Goal: Information Seeking & Learning: Learn about a topic

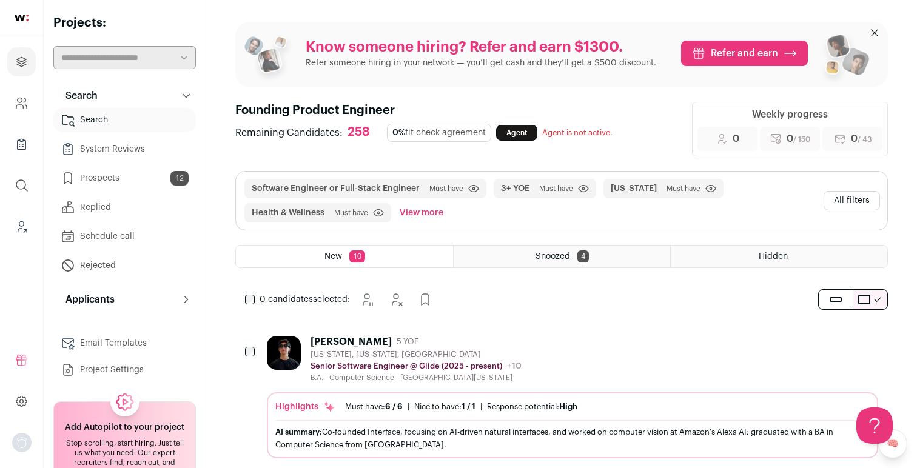
click at [741, 199] on div "Software Engineer or Full-Stack Engineer Must have Click to disable/enable filt…" at bounding box center [530, 201] width 575 height 44
click at [843, 196] on button "All filters" at bounding box center [851, 200] width 56 height 19
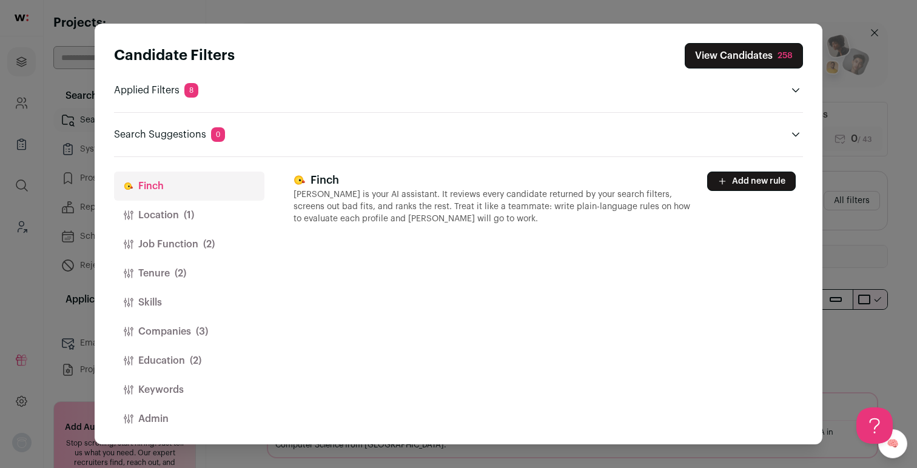
click at [159, 275] on button "Tenure (2)" at bounding box center [189, 273] width 150 height 29
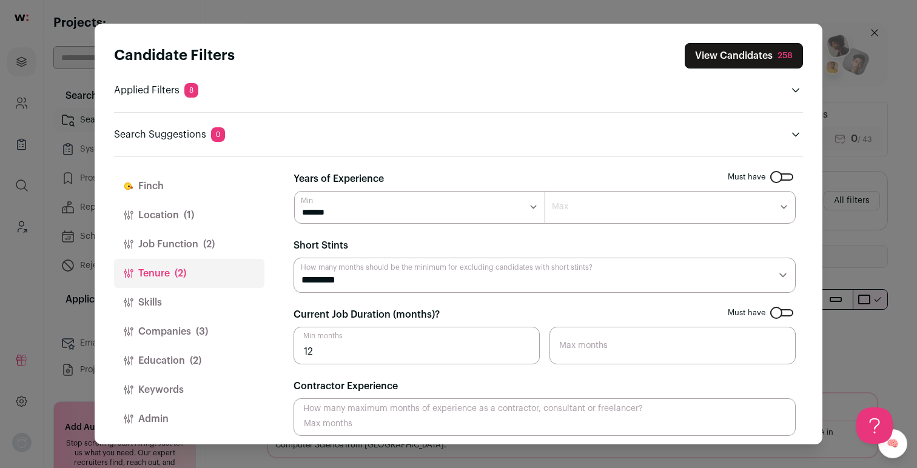
scroll to position [5, 0]
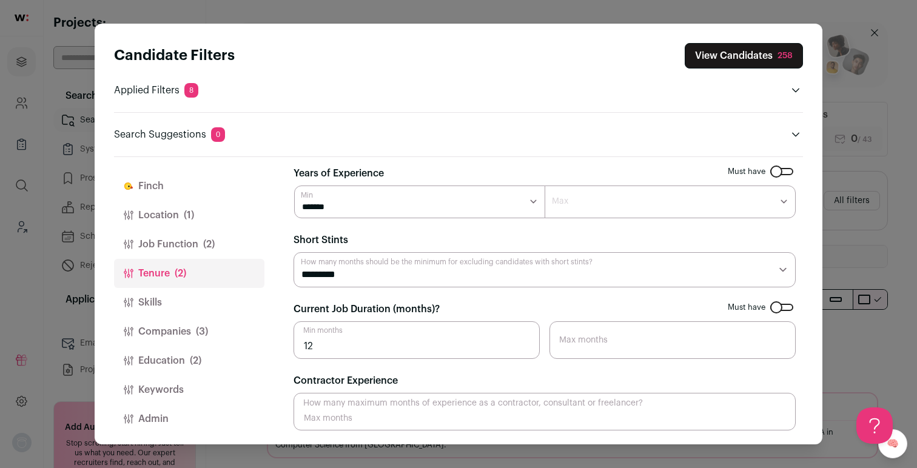
click at [532, 199] on select "******* ****** ******* ******* ******* ******* ******* ******* ******* ******* …" at bounding box center [419, 202] width 251 height 33
click at [777, 201] on select "******* ******* ******* ******* ******* ******* ******** ******** ******** ****…" at bounding box center [669, 202] width 251 height 33
click at [175, 273] on span "(2)" at bounding box center [181, 273] width 12 height 15
click at [165, 301] on button "Skills" at bounding box center [189, 302] width 150 height 29
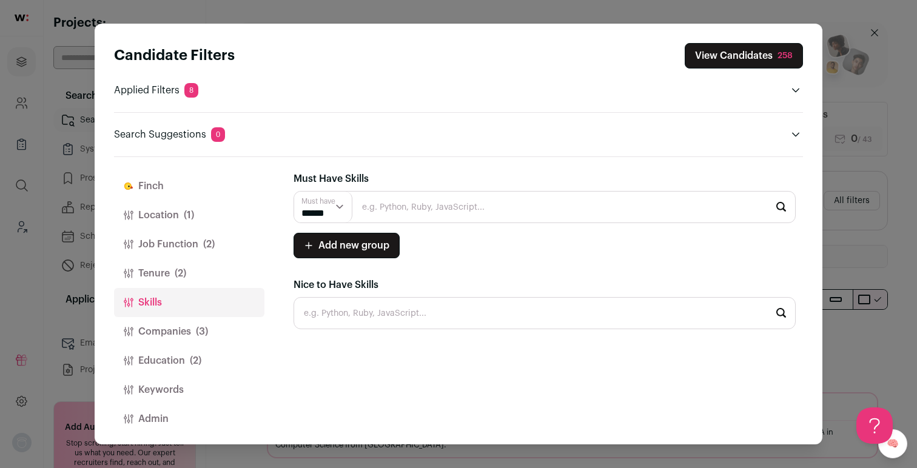
scroll to position [0, 0]
click at [168, 279] on button "Tenure (2)" at bounding box center [189, 273] width 150 height 29
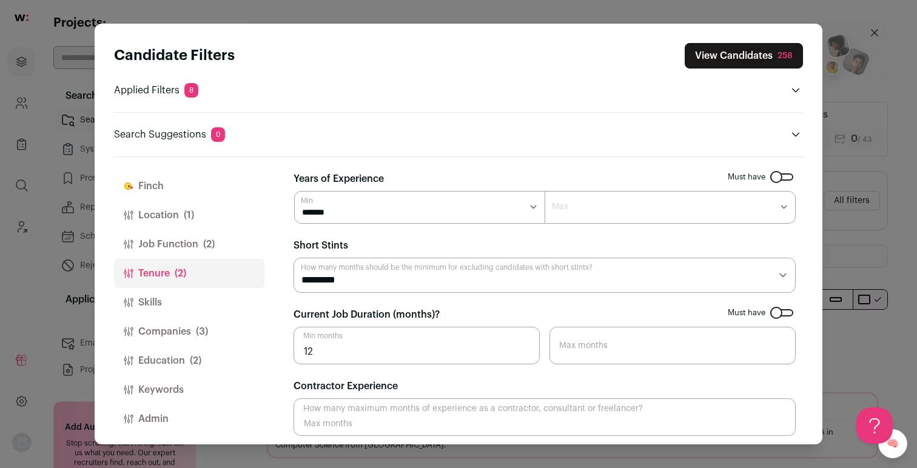
click at [167, 247] on button "Job Function (2)" at bounding box center [189, 244] width 150 height 29
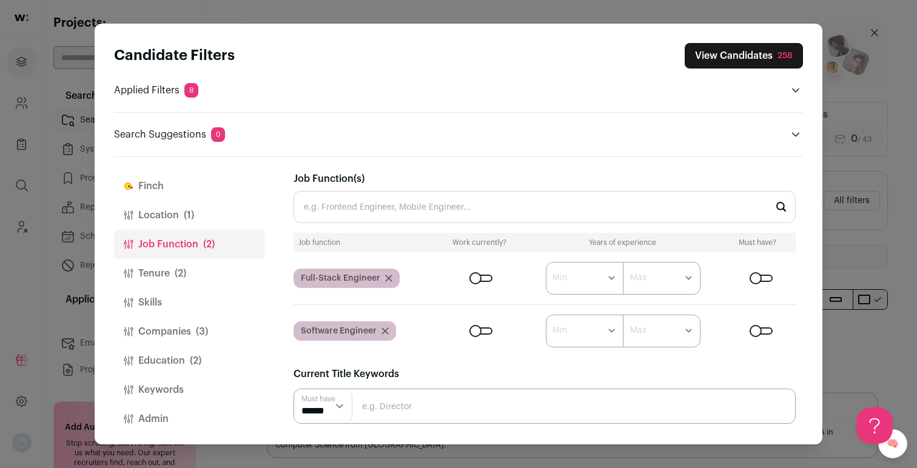
click at [164, 269] on button "Tenure (2)" at bounding box center [189, 273] width 150 height 29
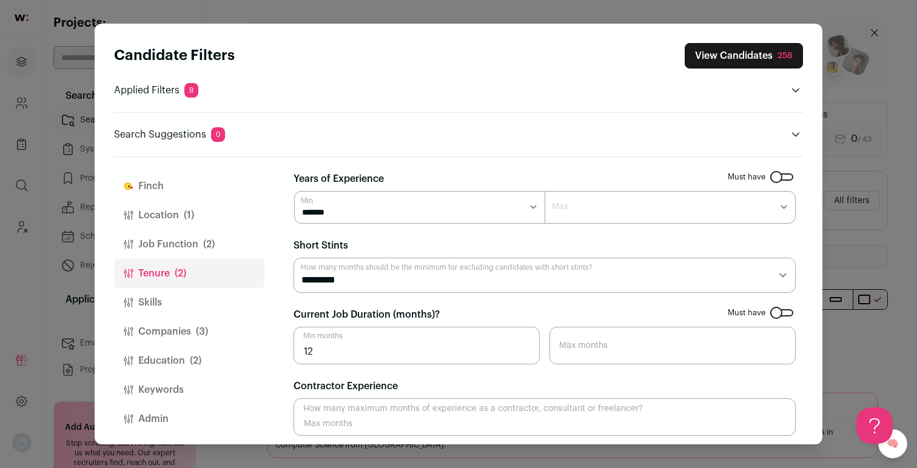
click at [165, 299] on button "Skills" at bounding box center [189, 302] width 150 height 29
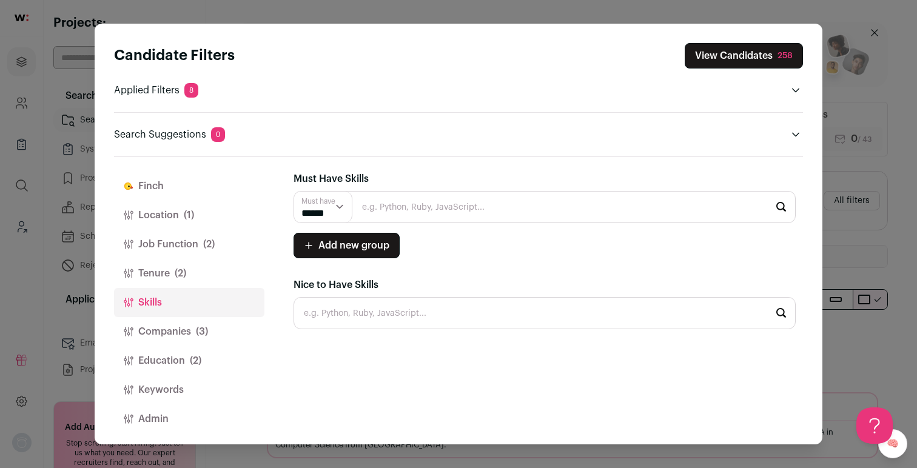
click at [165, 322] on button "Companies (3)" at bounding box center [189, 331] width 150 height 29
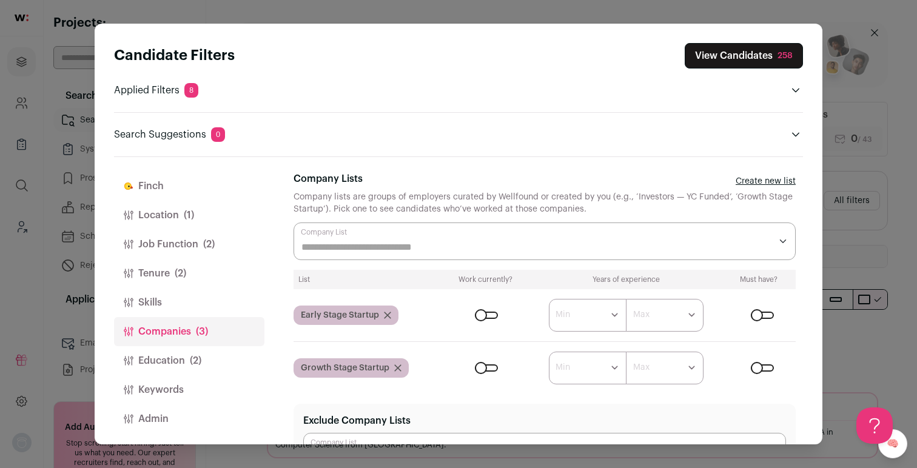
click at [158, 300] on button "Skills" at bounding box center [189, 302] width 150 height 29
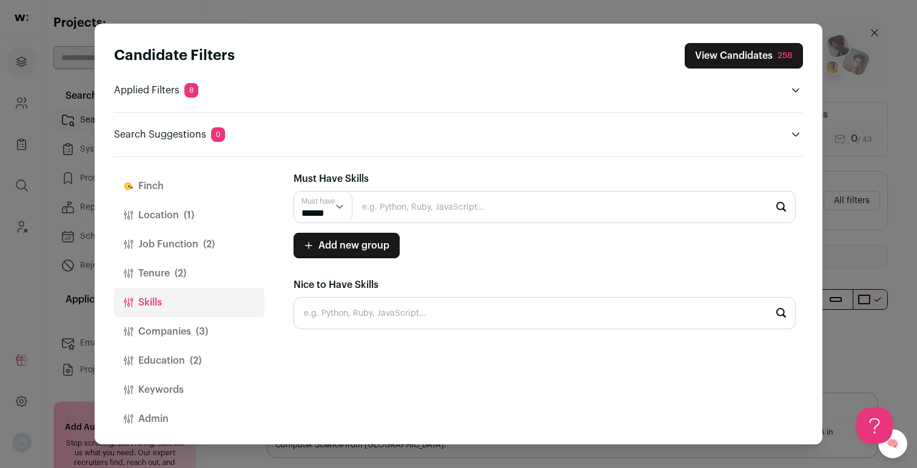
click at [156, 270] on button "Tenure (2)" at bounding box center [189, 273] width 150 height 29
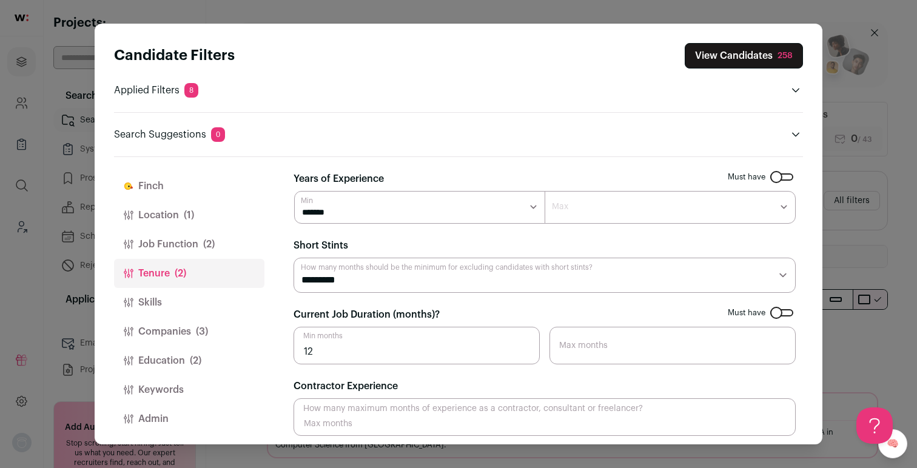
click at [877, 167] on div "Candidate Filters View Candidates 258 Applied Filters 8 Software Engineer or Fu…" at bounding box center [458, 234] width 917 height 468
